Goal: Task Accomplishment & Management: Use online tool/utility

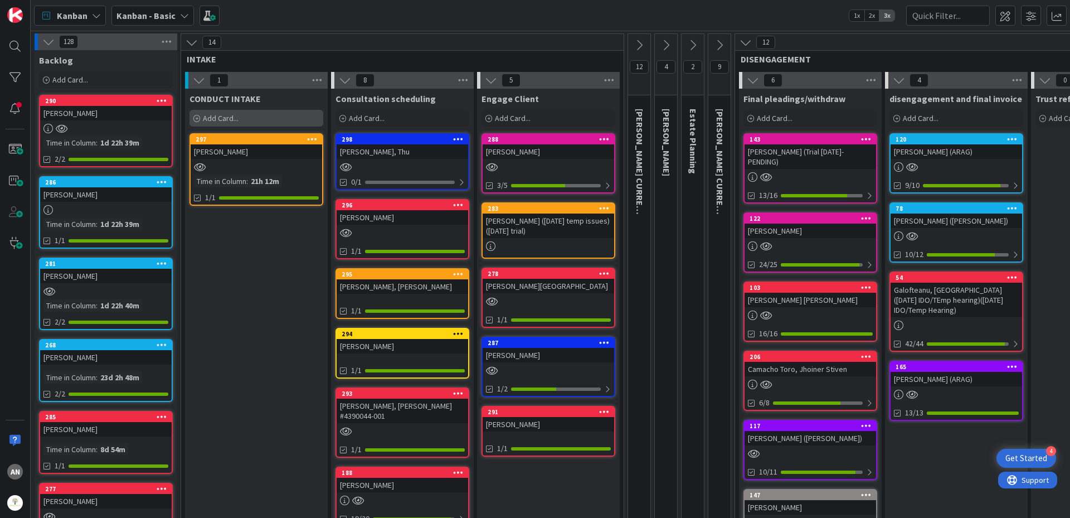
click at [221, 119] on span "Add Card..." at bounding box center [221, 118] width 36 height 10
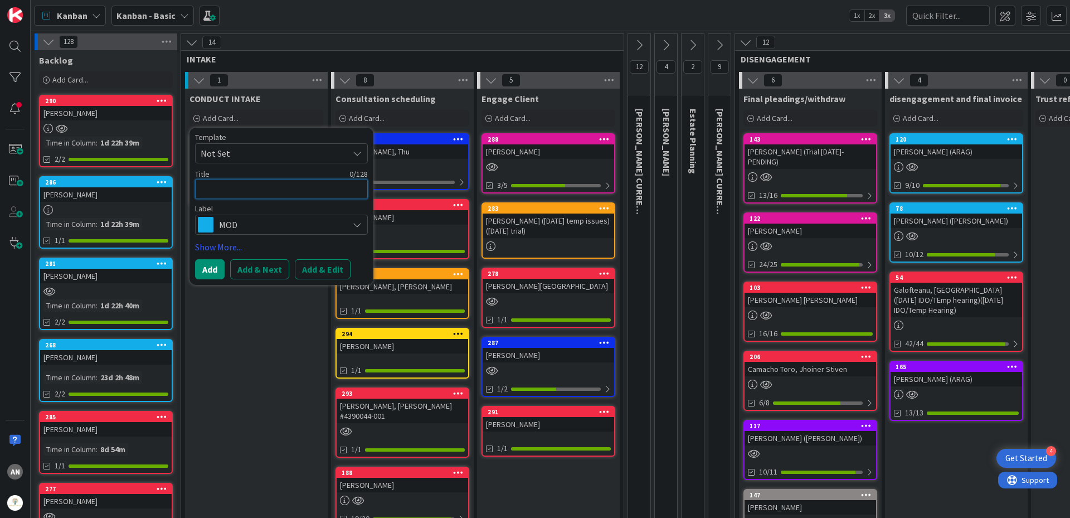
type textarea "x"
type textarea "L"
type textarea "x"
type textarea "Lo"
type textarea "x"
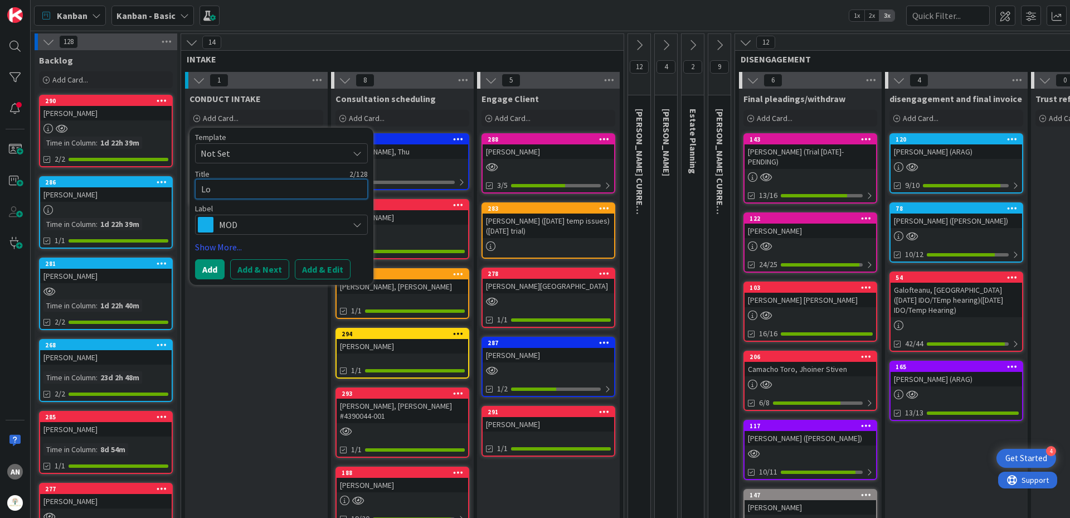
type textarea "Lop"
type textarea "x"
type textarea "Lope"
type textarea "x"
type textarea "[PERSON_NAME]"
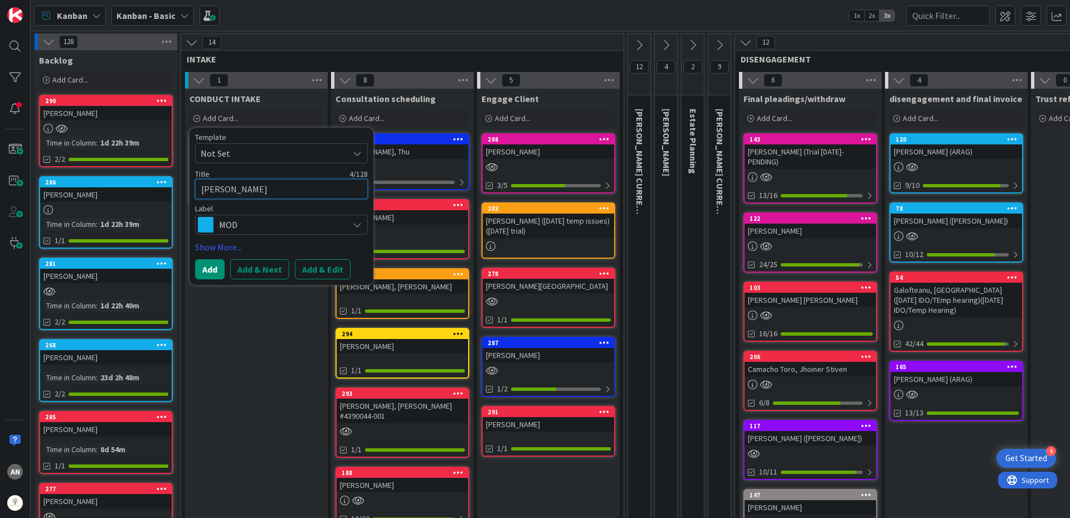
type textarea "x"
type textarea "[PERSON_NAME],"
type textarea "x"
type textarea "[PERSON_NAME],"
type textarea "x"
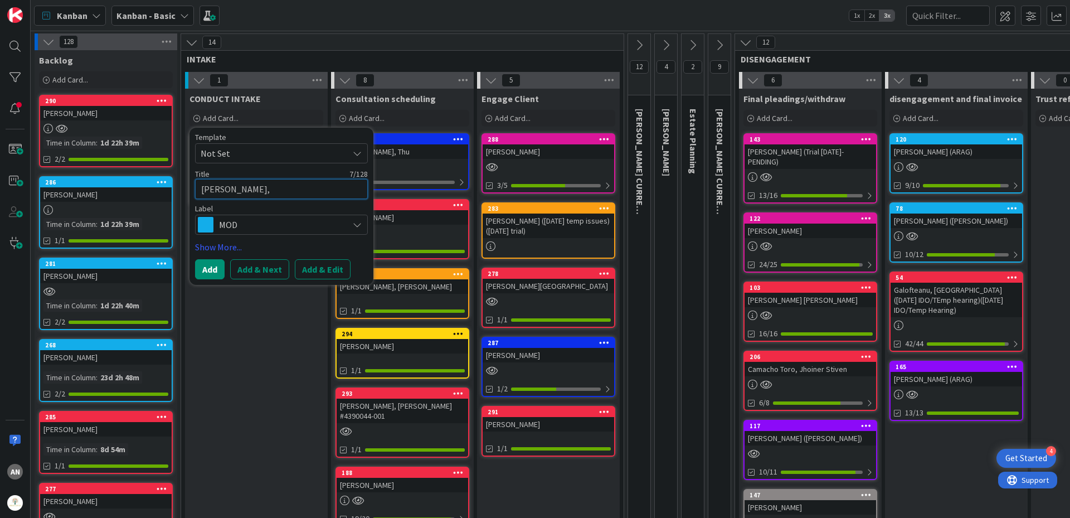
type textarea "[PERSON_NAME],"
type textarea "x"
type textarea "[PERSON_NAME]"
type textarea "x"
type textarea "[PERSON_NAME],"
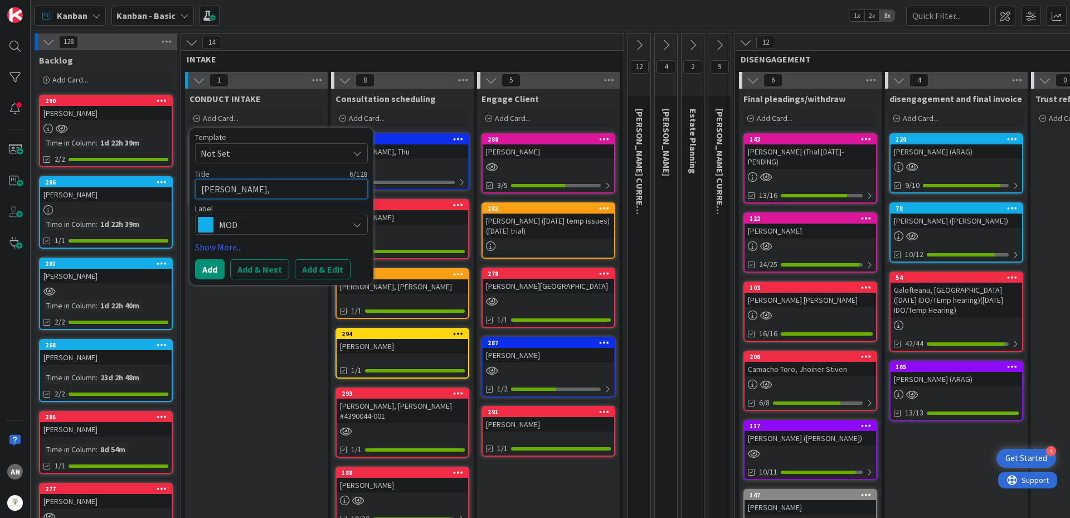
type textarea "x"
type textarea "[PERSON_NAME],"
type textarea "x"
type textarea "[PERSON_NAME]"
type textarea "x"
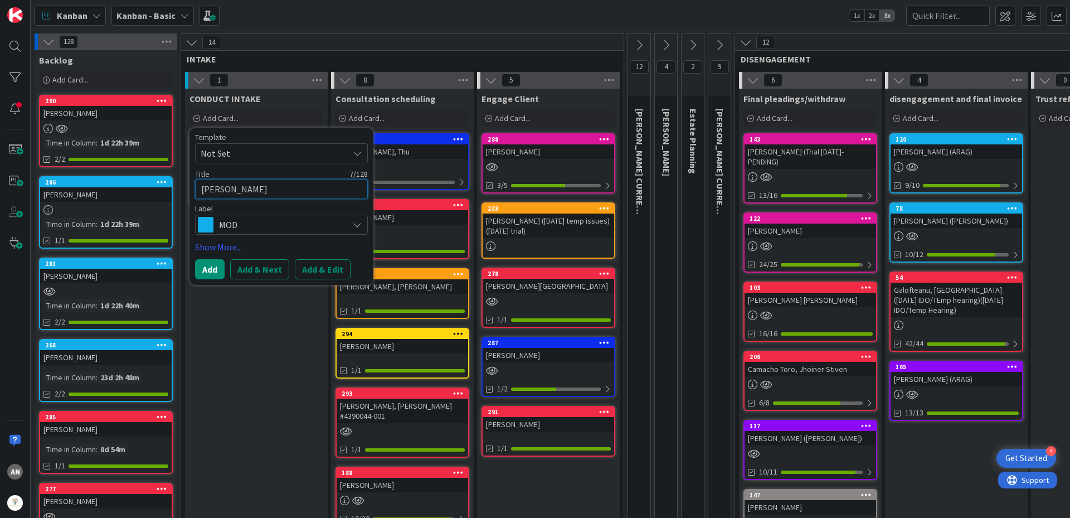
type textarea "[PERSON_NAME], Gu"
type textarea "x"
type textarea "[PERSON_NAME]"
type textarea "x"
type textarea "[PERSON_NAME]"
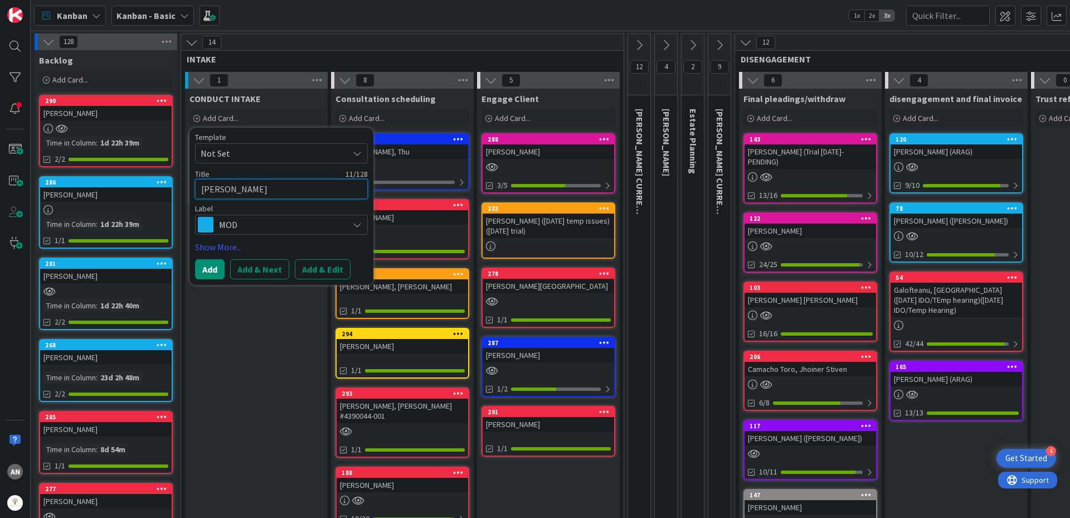
type textarea "x"
type textarea "[PERSON_NAME]"
type textarea "x"
type textarea "[PERSON_NAME]"
type textarea "x"
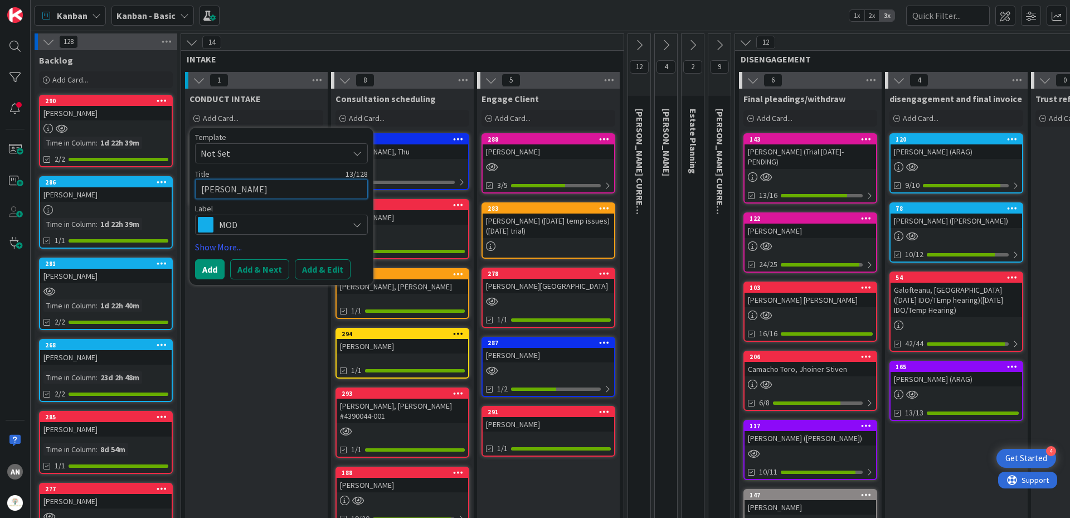
type textarea "[PERSON_NAME]"
type textarea "x"
type textarea "[PERSON_NAME]"
type textarea "x"
type textarea "[PERSON_NAME]"
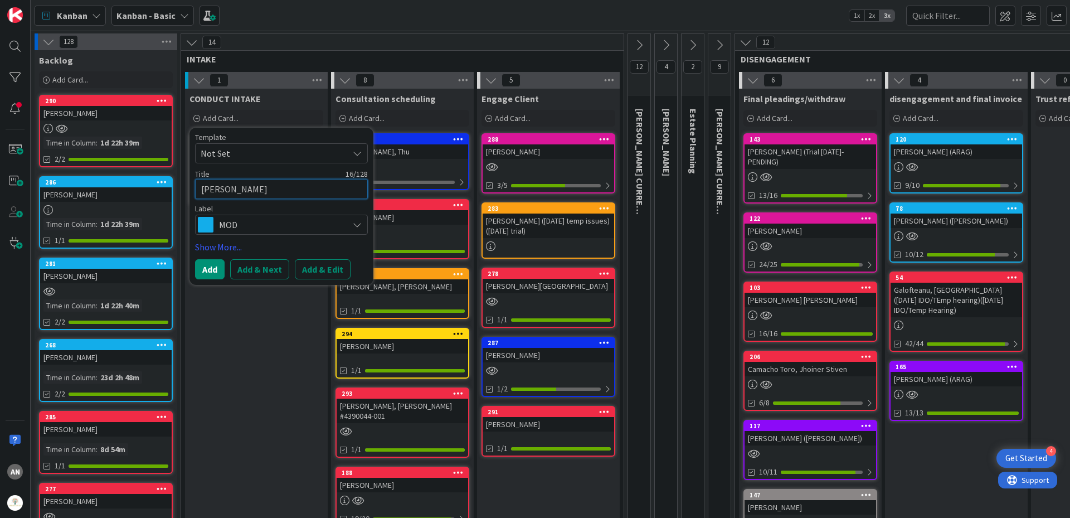
click at [202, 190] on textarea "[PERSON_NAME]" at bounding box center [281, 189] width 173 height 20
type textarea "x"
type textarea "[PERSON_NAME]"
type textarea "x"
type textarea "[PERSON_NAME]"
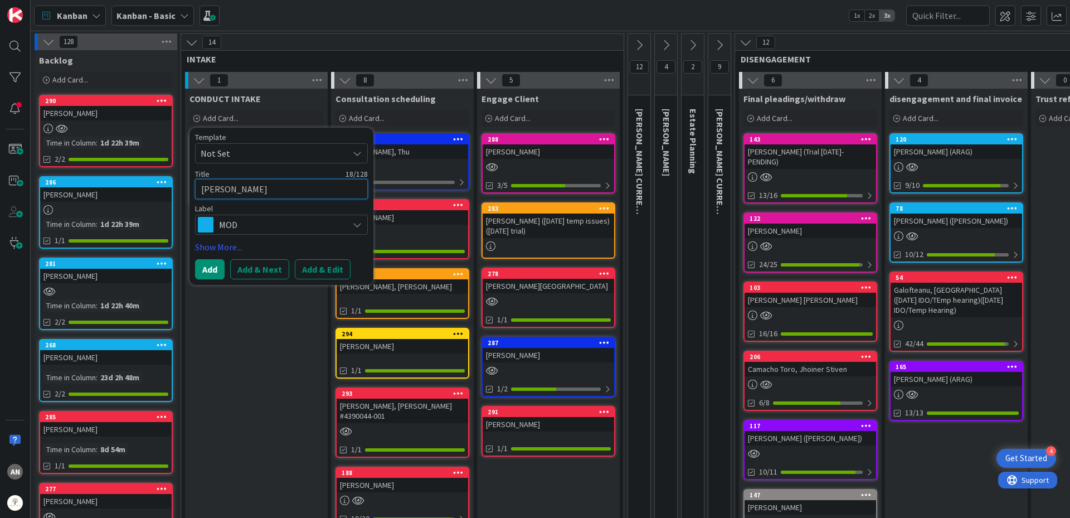
type textarea "x"
type textarea "[PERSON_NAME]"
type textarea "x"
type textarea "[PERSON_NAME]"
type textarea "x"
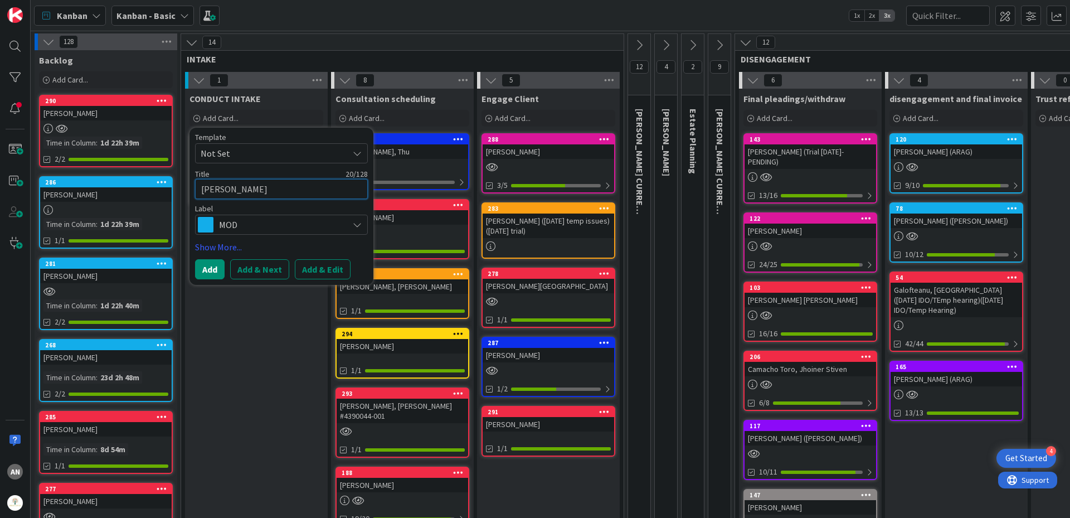
type textarea "[PERSON_NAME]"
type textarea "x"
type textarea "[PERSON_NAME], [PERSON_NAME]"
click at [224, 223] on span "MOD" at bounding box center [281, 225] width 124 height 16
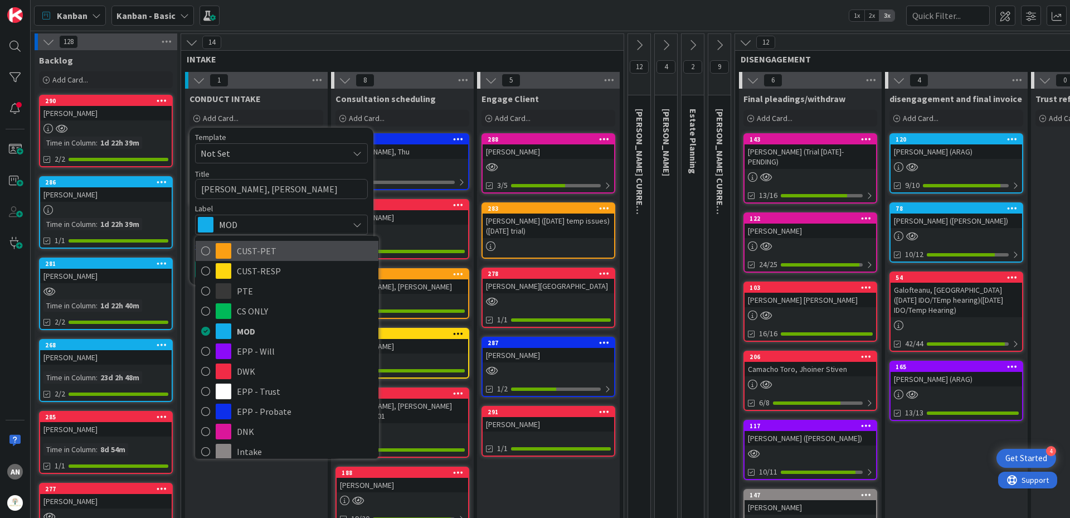
click at [266, 254] on span "CUST-PET" at bounding box center [305, 250] width 136 height 17
type textarea "x"
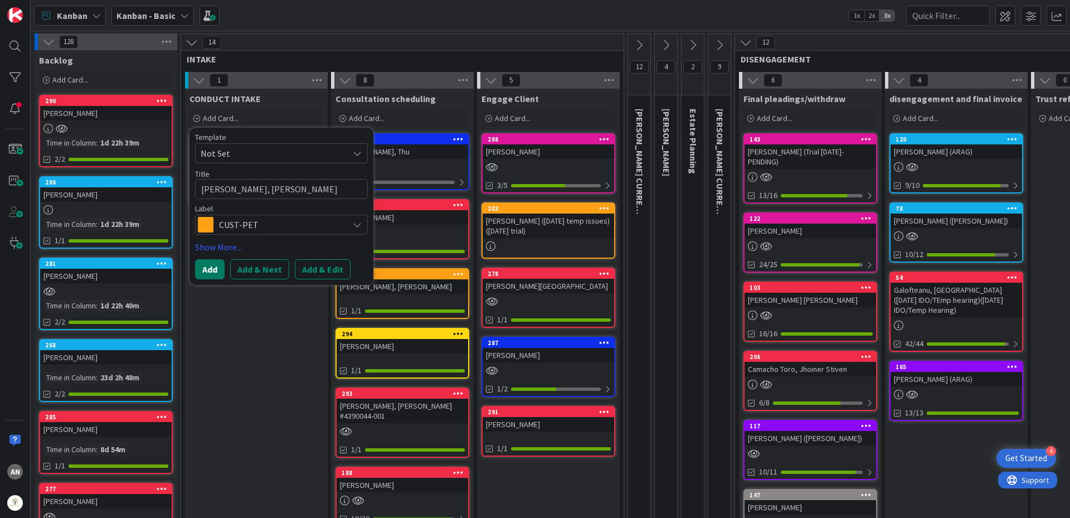
click at [208, 271] on button "Add" at bounding box center [210, 269] width 30 height 20
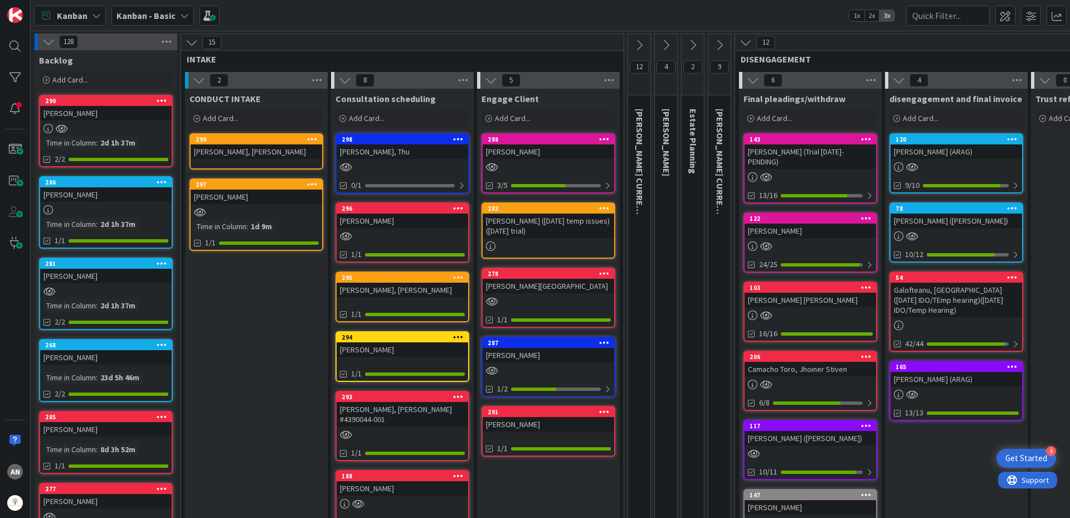
click at [249, 157] on div "[PERSON_NAME], [PERSON_NAME]" at bounding box center [257, 151] width 132 height 14
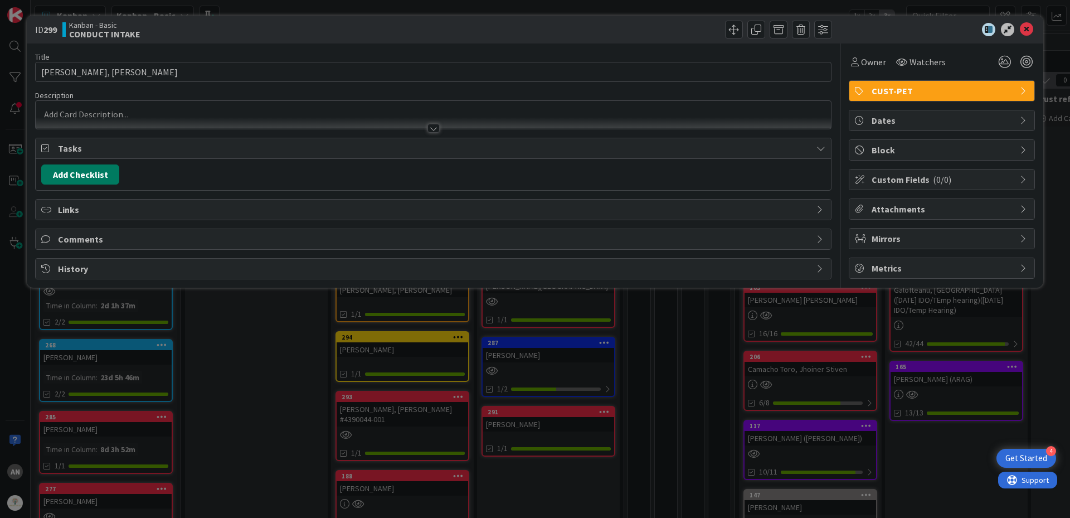
click at [93, 175] on button "Add Checklist" at bounding box center [80, 174] width 78 height 20
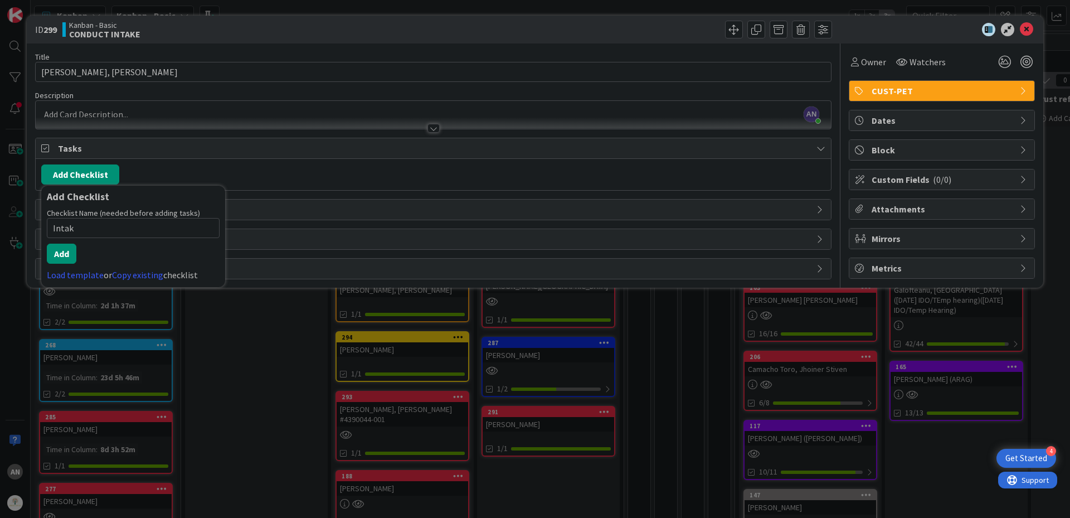
type input "Intake"
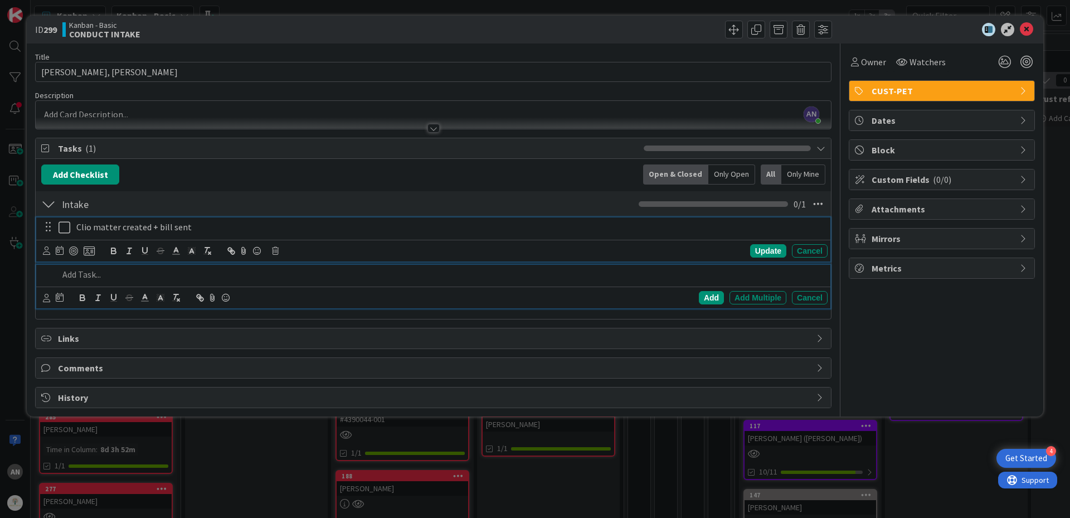
click at [104, 232] on p "Clio matter created + bill sent" at bounding box center [449, 227] width 747 height 13
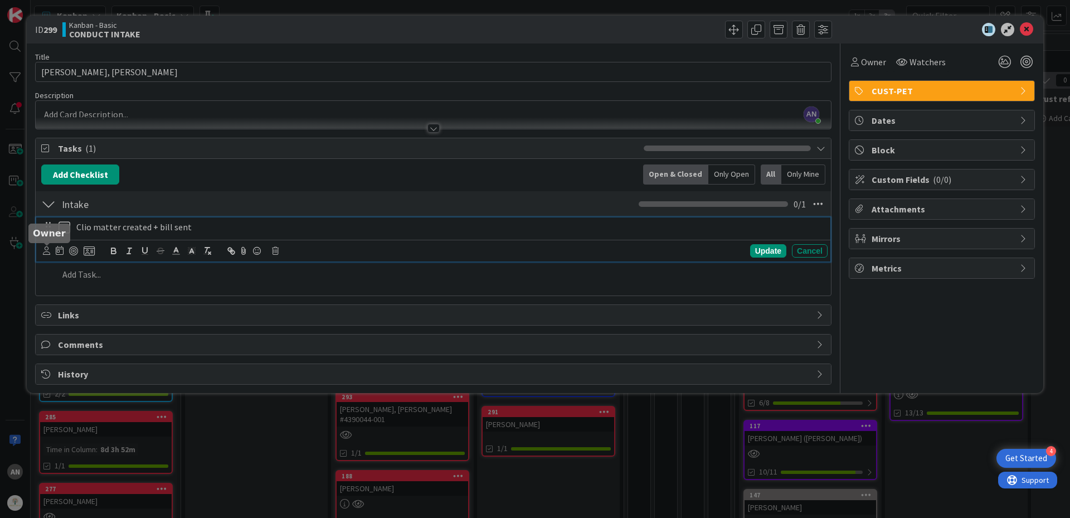
click at [45, 252] on icon at bounding box center [46, 250] width 7 height 8
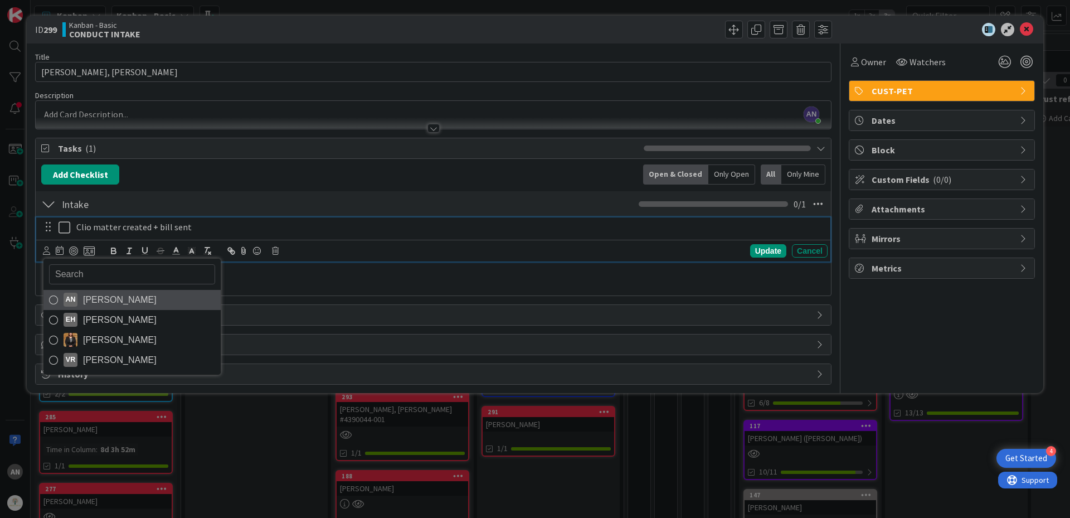
click at [80, 294] on link "AN [PERSON_NAME]" at bounding box center [131, 300] width 177 height 20
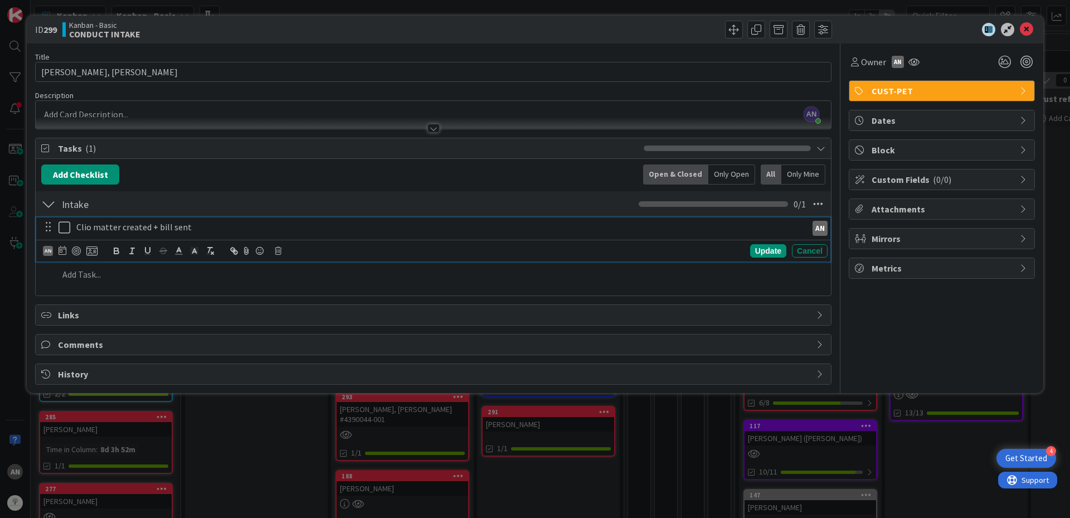
click at [61, 228] on icon at bounding box center [67, 227] width 17 height 13
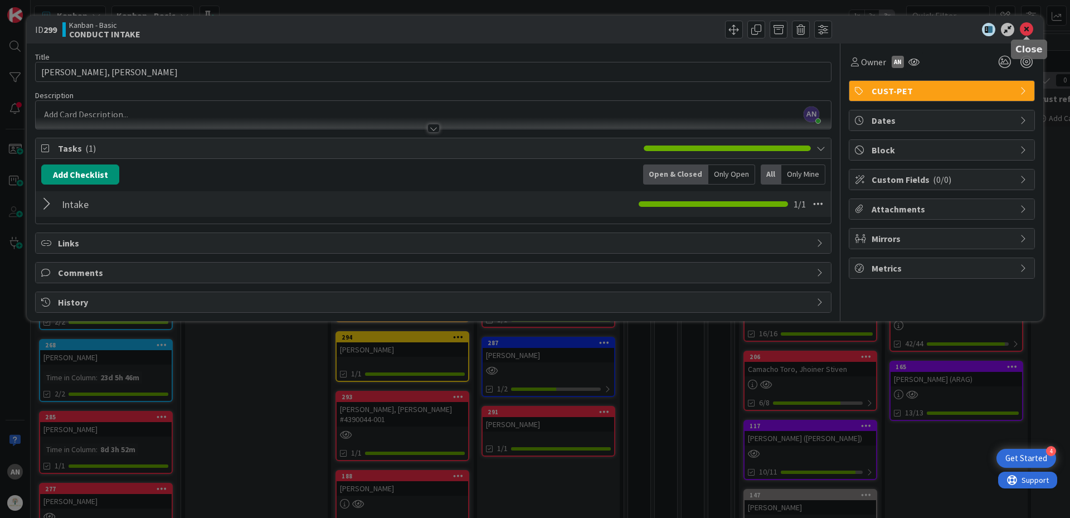
click at [1030, 28] on icon at bounding box center [1026, 29] width 13 height 13
